Goal: Navigation & Orientation: Find specific page/section

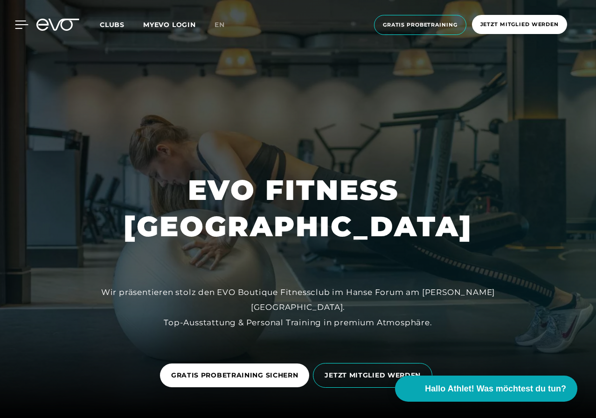
click at [19, 24] on icon at bounding box center [22, 25] width 14 height 8
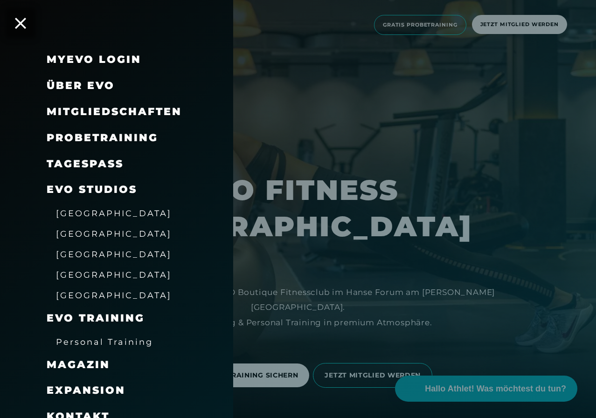
click at [76, 254] on span "[GEOGRAPHIC_DATA]" at bounding box center [114, 254] width 116 height 10
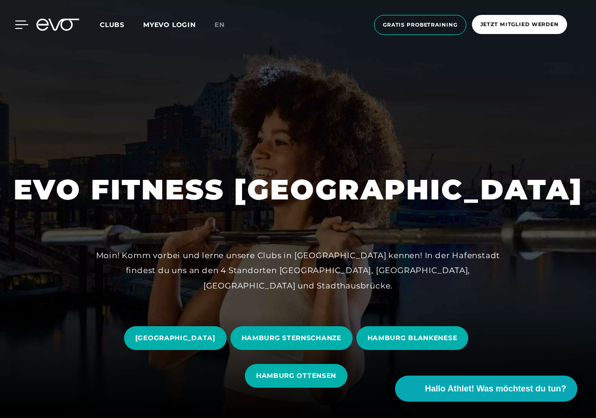
click at [18, 22] on icon at bounding box center [22, 25] width 14 height 8
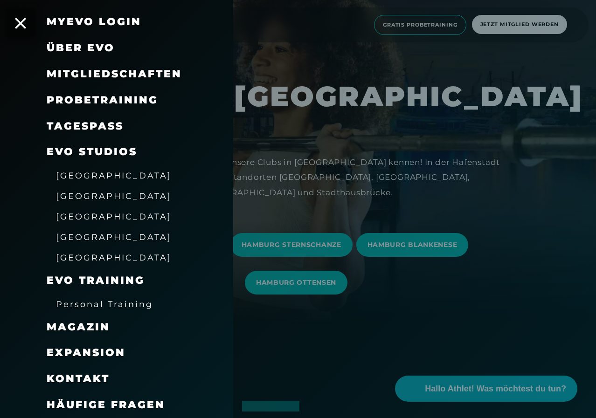
scroll to position [186, 0]
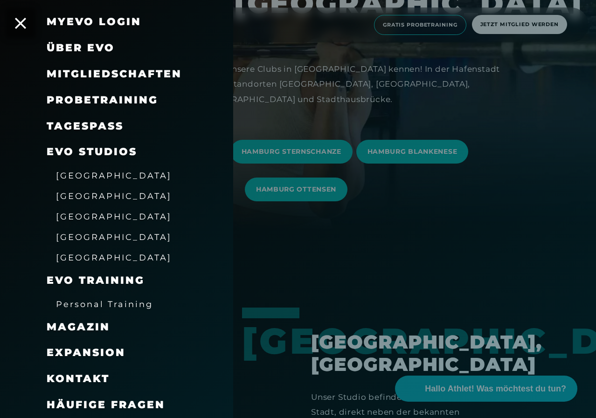
click at [395, 230] on div at bounding box center [298, 209] width 596 height 418
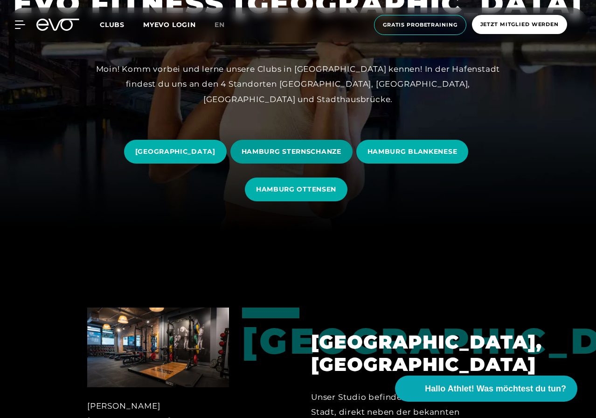
click at [326, 149] on span "HAMBURG STERNSCHANZE" at bounding box center [291, 152] width 100 height 10
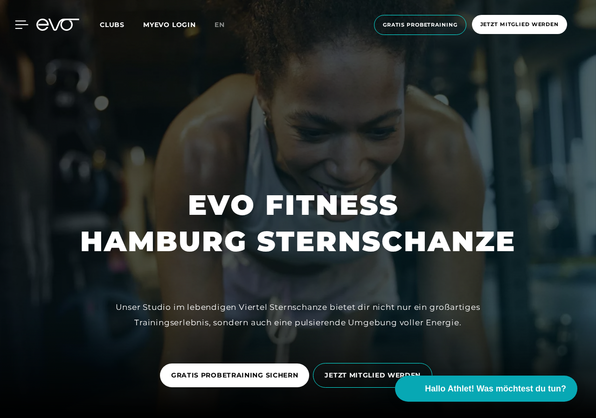
click at [17, 27] on icon at bounding box center [22, 25] width 14 height 8
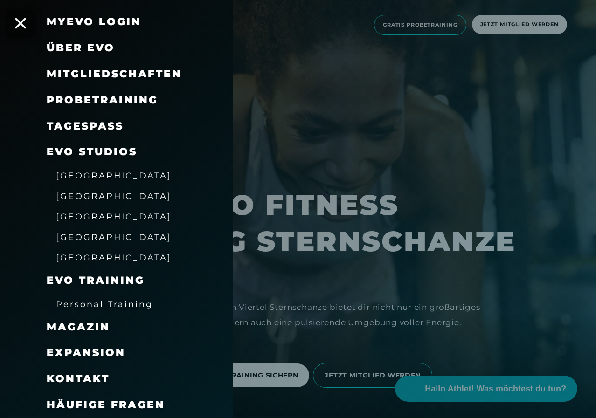
click at [450, 162] on div at bounding box center [298, 209] width 596 height 418
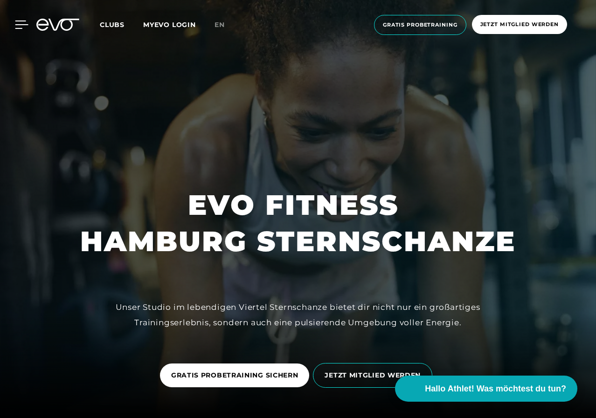
click at [18, 23] on icon at bounding box center [22, 25] width 14 height 8
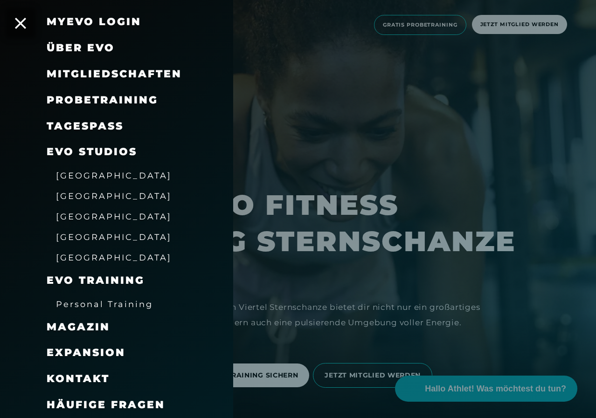
click at [527, 151] on div at bounding box center [298, 209] width 596 height 418
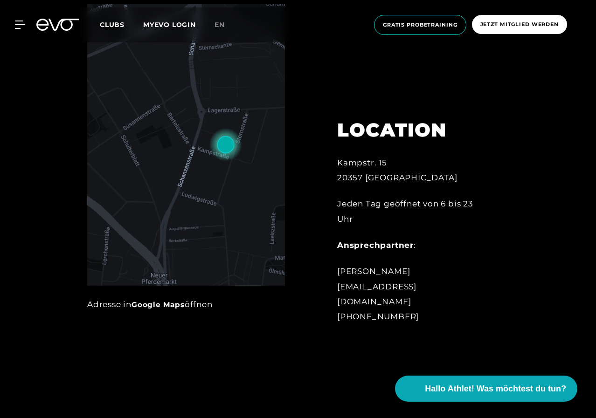
scroll to position [466, 0]
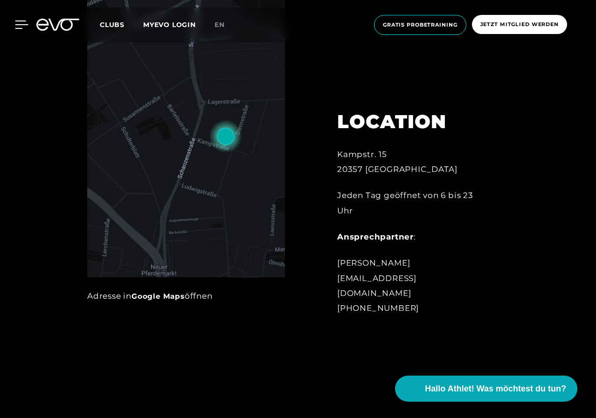
click at [19, 24] on icon at bounding box center [22, 25] width 14 height 8
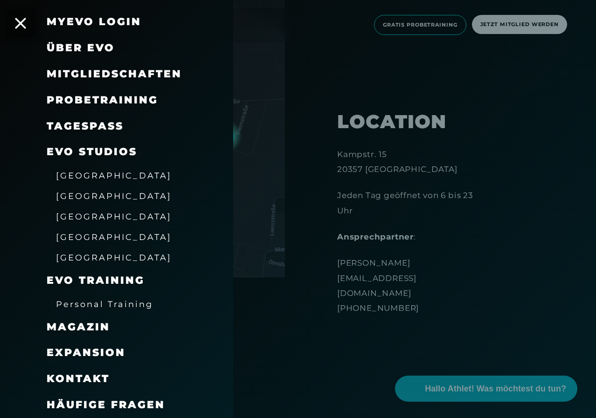
click at [86, 216] on span "[GEOGRAPHIC_DATA]" at bounding box center [114, 217] width 116 height 10
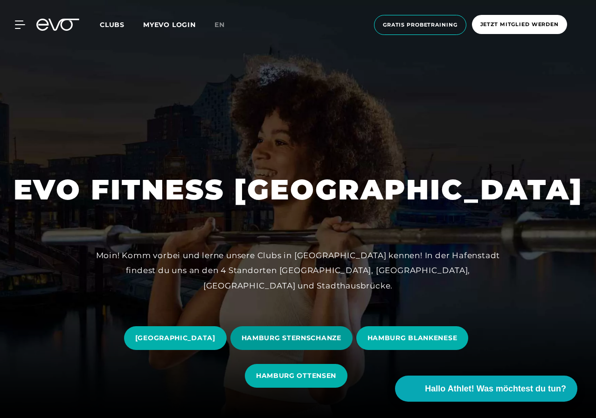
click at [325, 340] on span "HAMBURG STERNSCHANZE" at bounding box center [291, 338] width 100 height 10
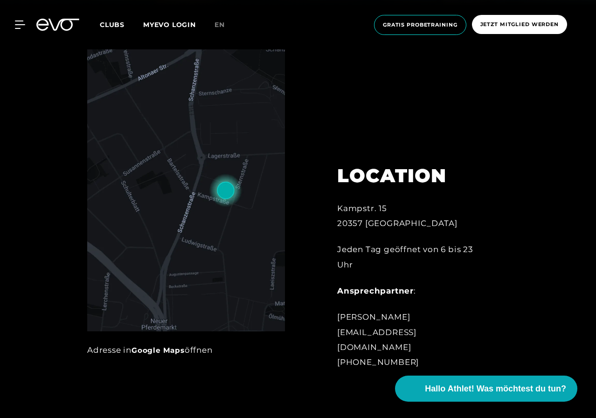
scroll to position [513, 0]
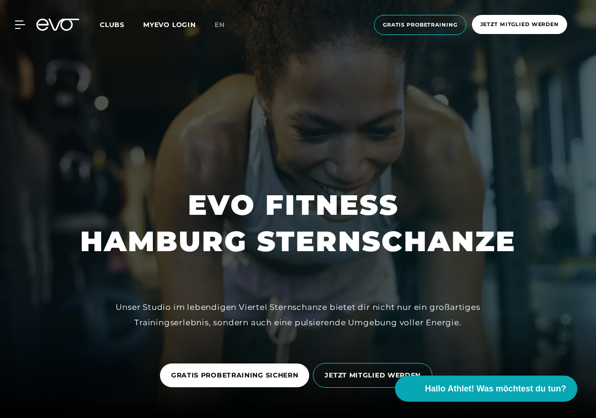
click at [0, 12] on div "MyEVO Login Über EVO Mitgliedschaften Probetraining TAGESPASS EVO Studios [GEOG…" at bounding box center [298, 25] width 596 height 50
